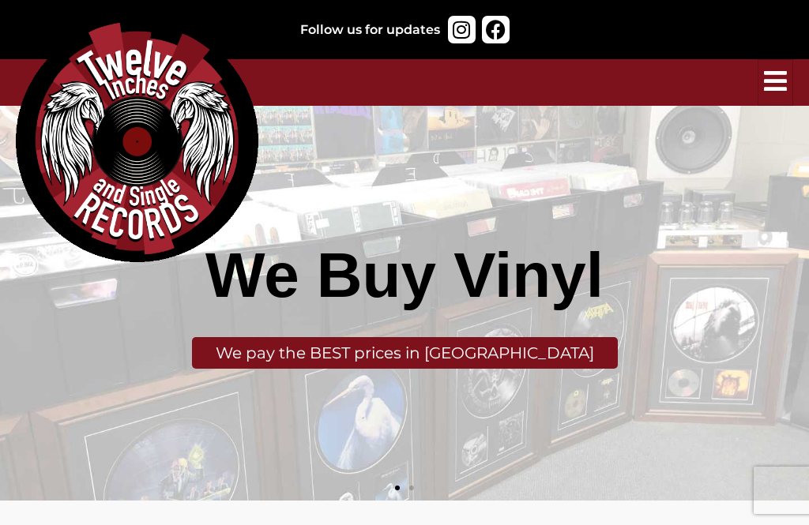
click at [774, 88] on icon "hamburger-icon" at bounding box center [775, 81] width 23 height 26
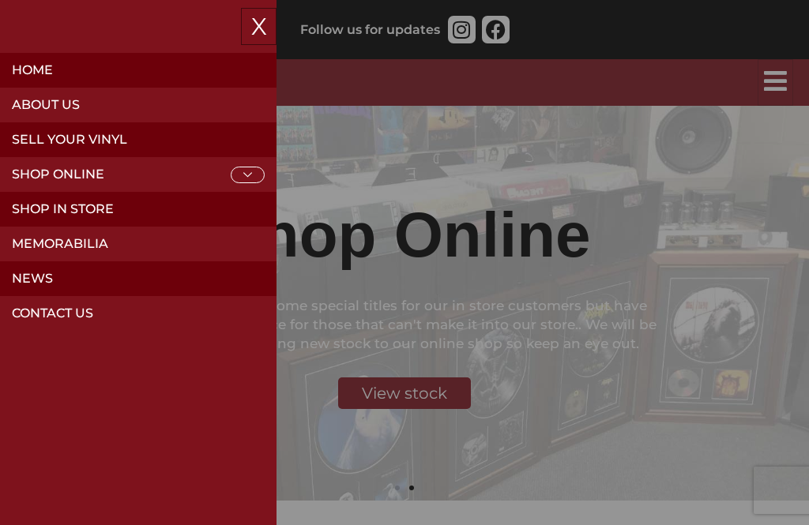
click at [253, 178] on icon at bounding box center [248, 175] width 34 height 17
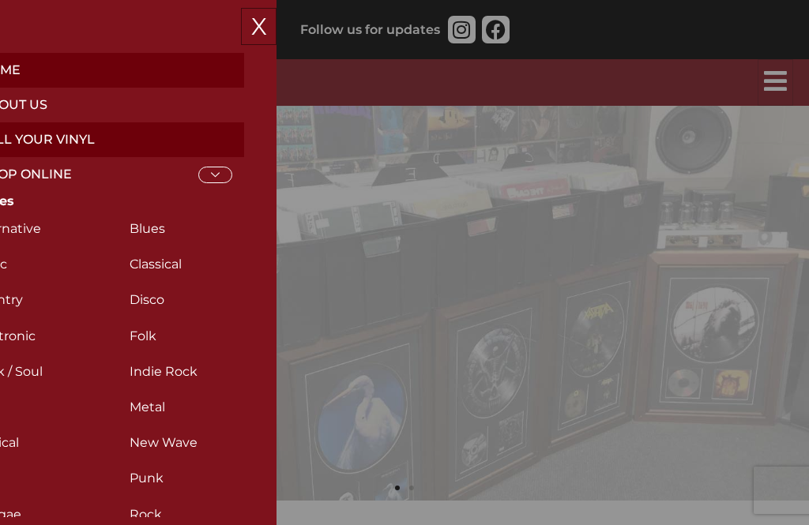
scroll to position [0, 34]
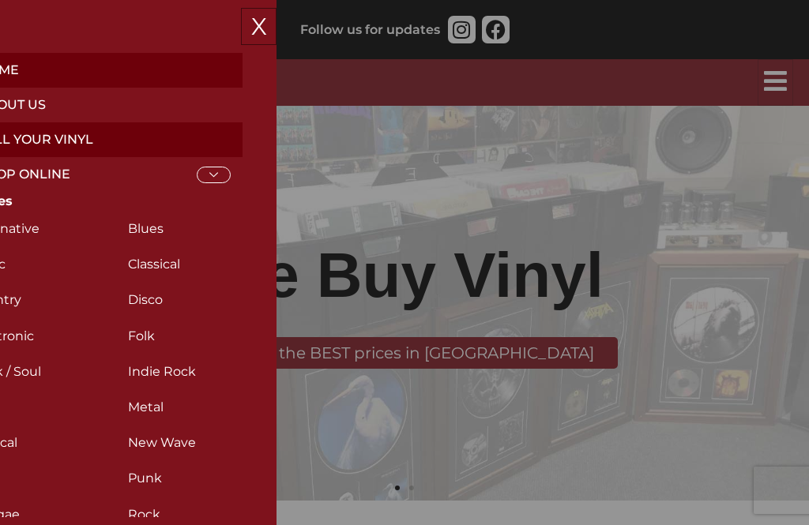
click at [255, 30] on button "X" at bounding box center [259, 26] width 36 height 37
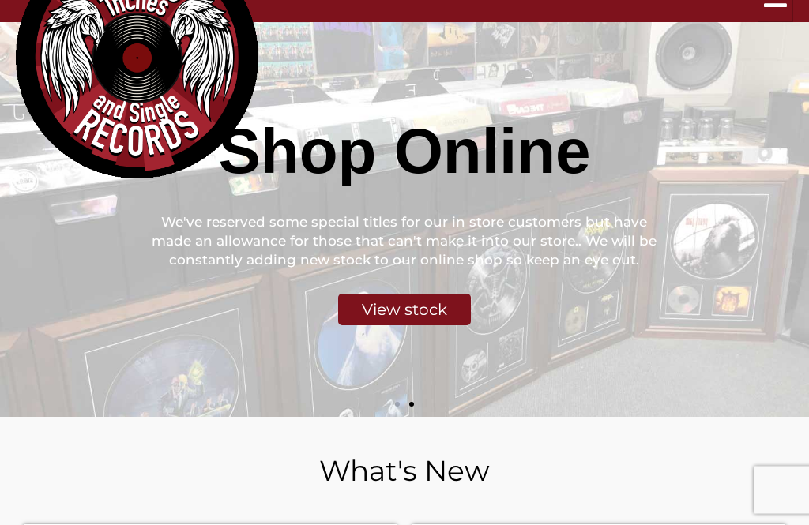
scroll to position [0, 0]
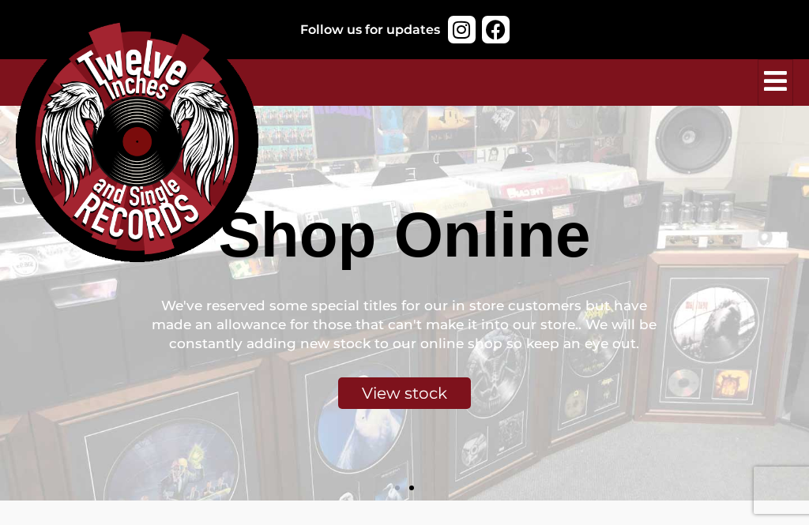
click at [774, 82] on icon "hamburger-icon" at bounding box center [775, 81] width 23 height 26
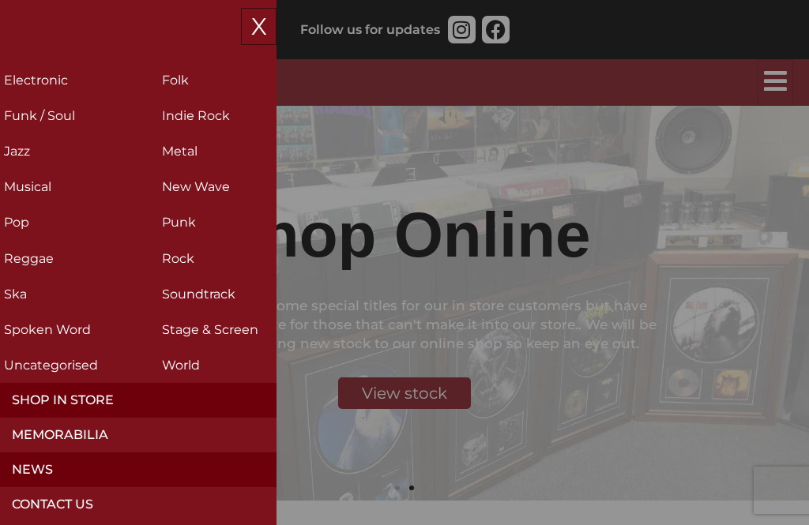
scroll to position [257, 0]
click at [96, 400] on link "Shop in Store" at bounding box center [138, 399] width 276 height 35
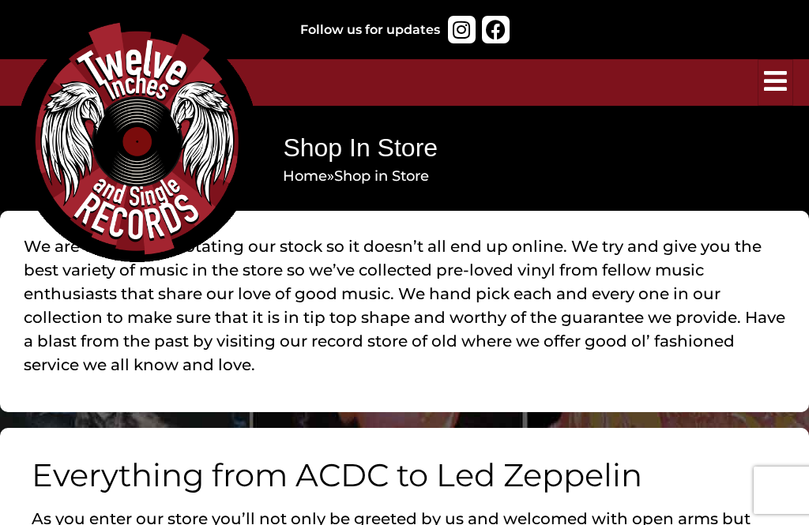
click at [781, 84] on icon "hamburger-icon" at bounding box center [775, 81] width 23 height 26
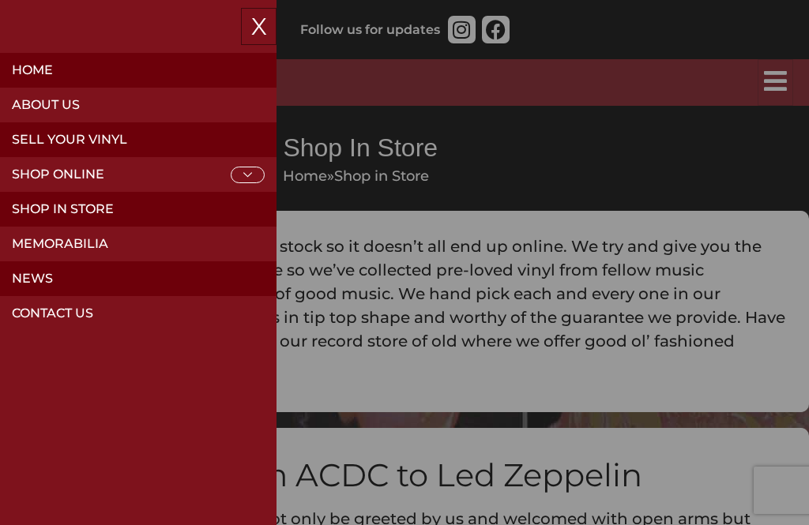
click at [251, 167] on icon at bounding box center [248, 175] width 34 height 17
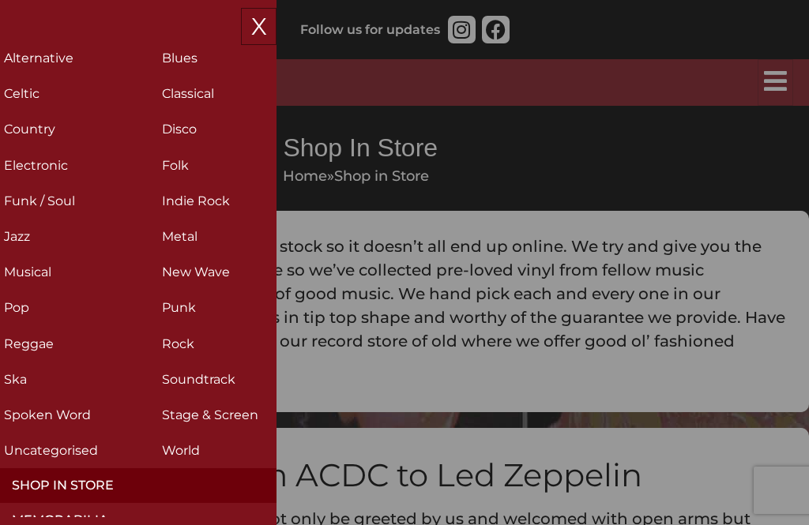
scroll to position [171, 0]
click at [208, 199] on h2 "Indie Rock (4)" at bounding box center [237, 200] width 150 height 28
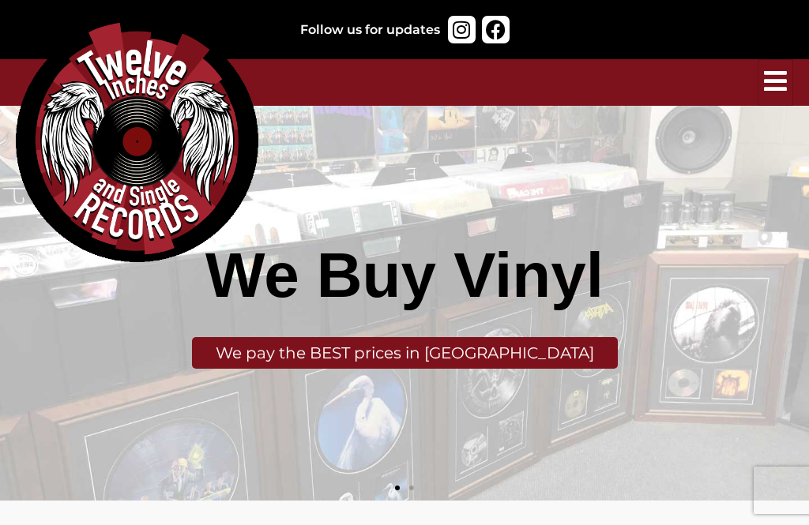
click at [785, 77] on icon "hamburger-icon" at bounding box center [775, 81] width 23 height 26
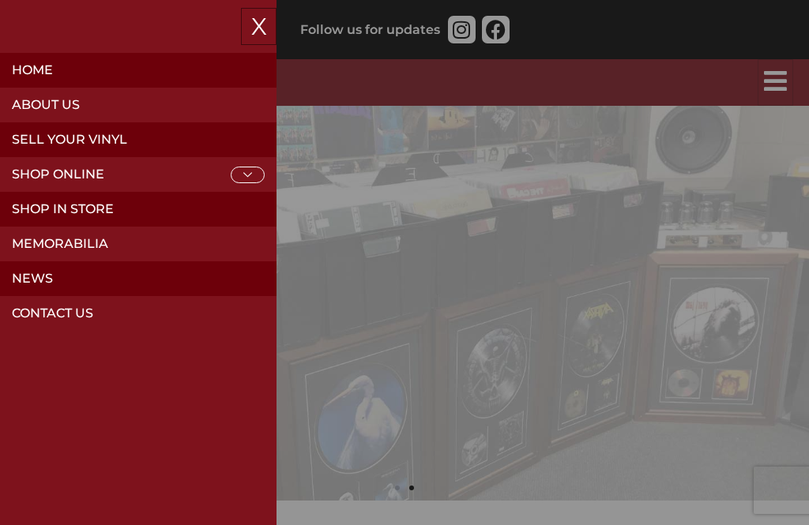
click at [246, 179] on icon at bounding box center [248, 175] width 34 height 17
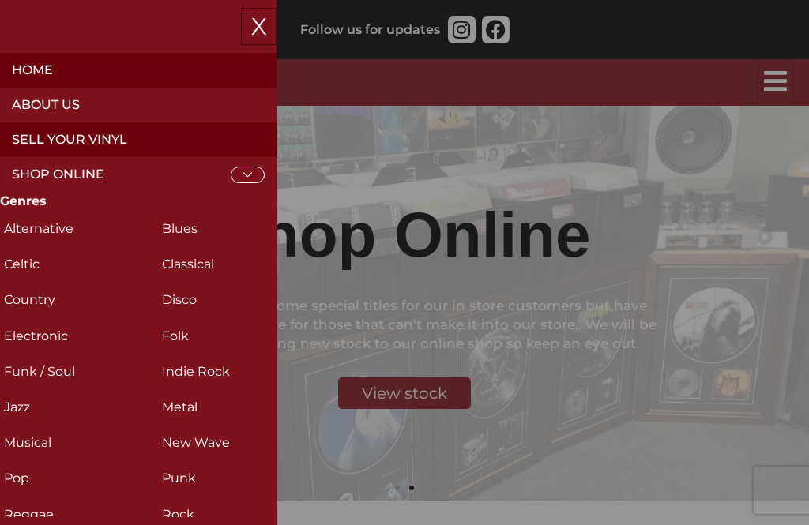
click at [205, 374] on h2 "Indie Rock (4)" at bounding box center [237, 372] width 150 height 28
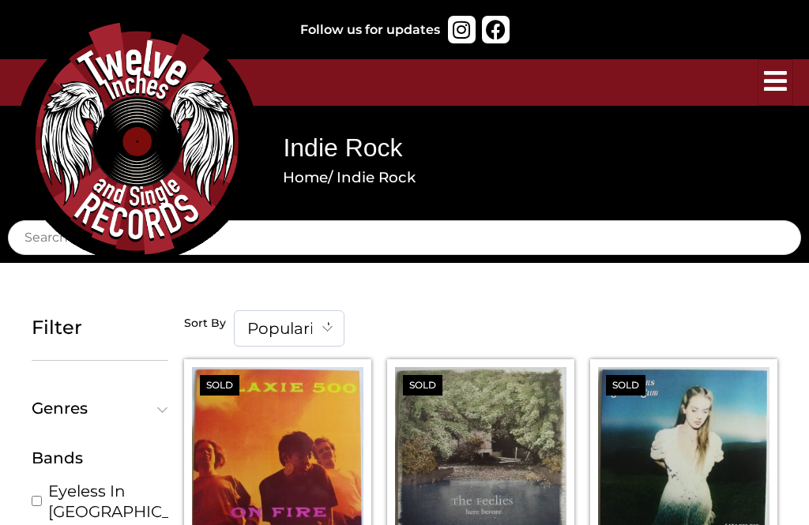
click at [771, 71] on icon "hamburger-icon" at bounding box center [775, 81] width 23 height 26
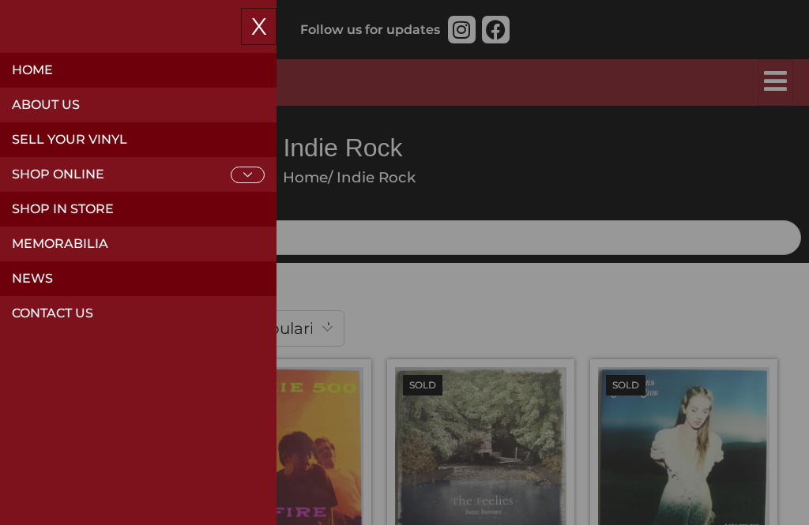
click at [251, 170] on icon at bounding box center [248, 175] width 34 height 17
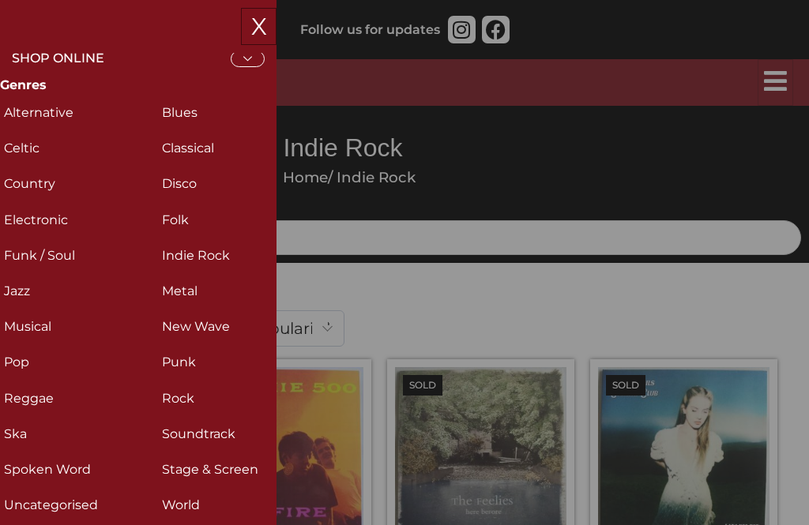
scroll to position [116, 0]
click at [21, 367] on h2 "Pop (28)" at bounding box center [79, 362] width 150 height 28
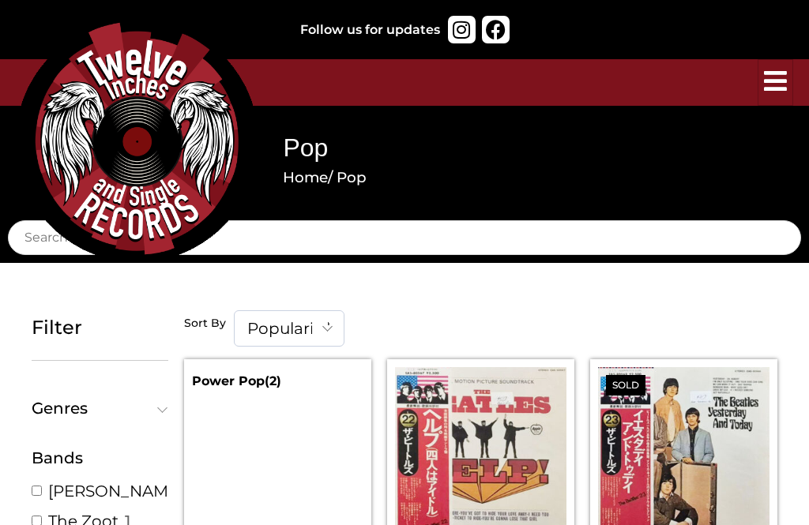
click at [324, 318] on span at bounding box center [328, 327] width 32 height 33
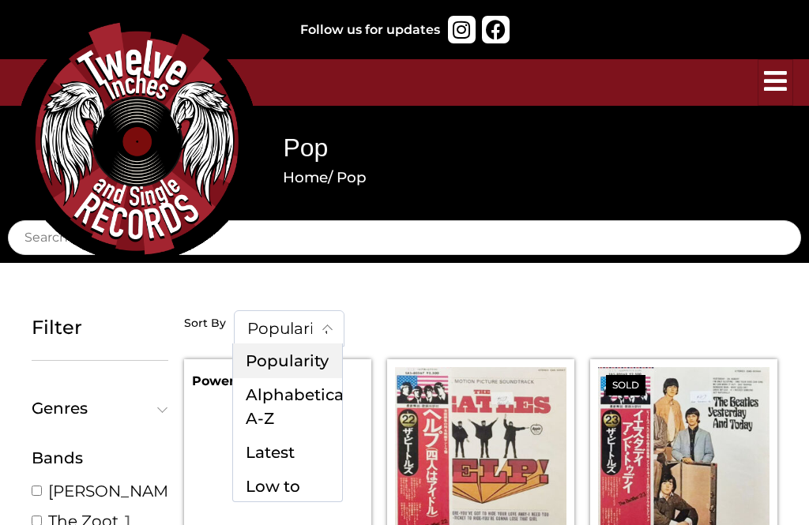
select select "title"
